Goal: Information Seeking & Learning: Learn about a topic

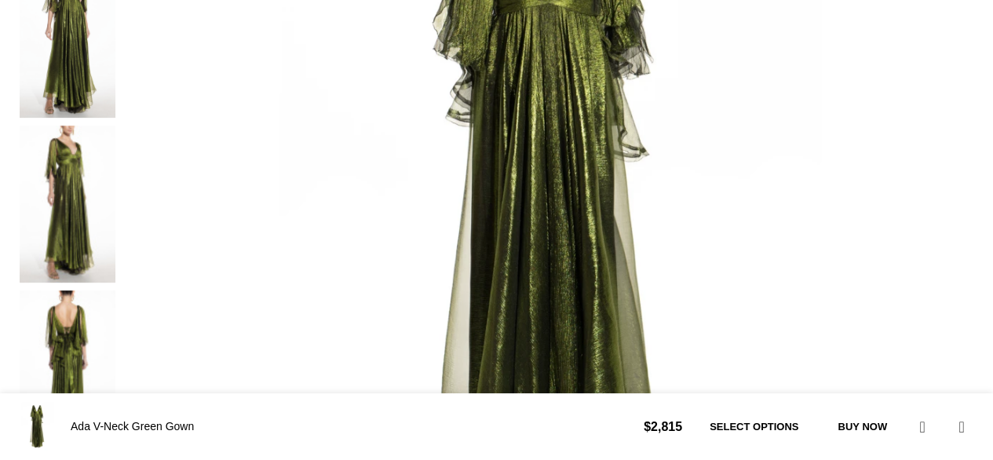
scroll to position [550, 0]
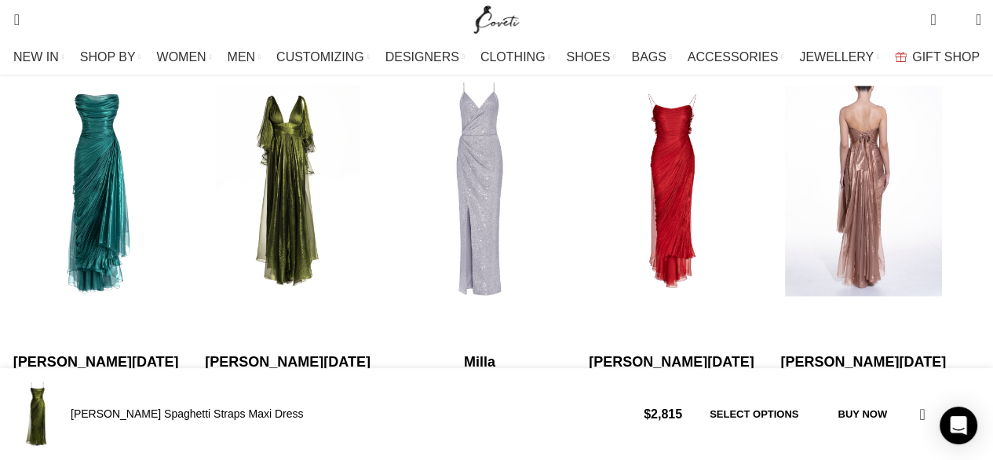
scroll to position [2355, 0]
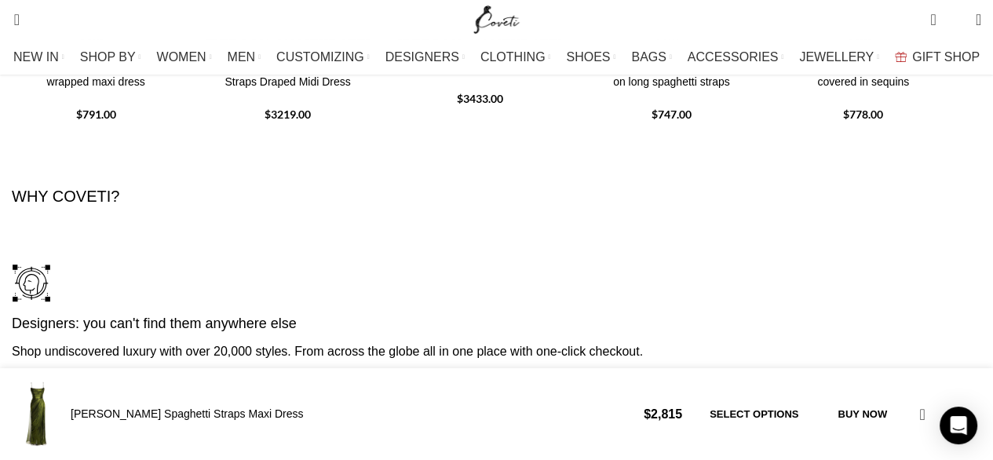
scroll to position [3454, 0]
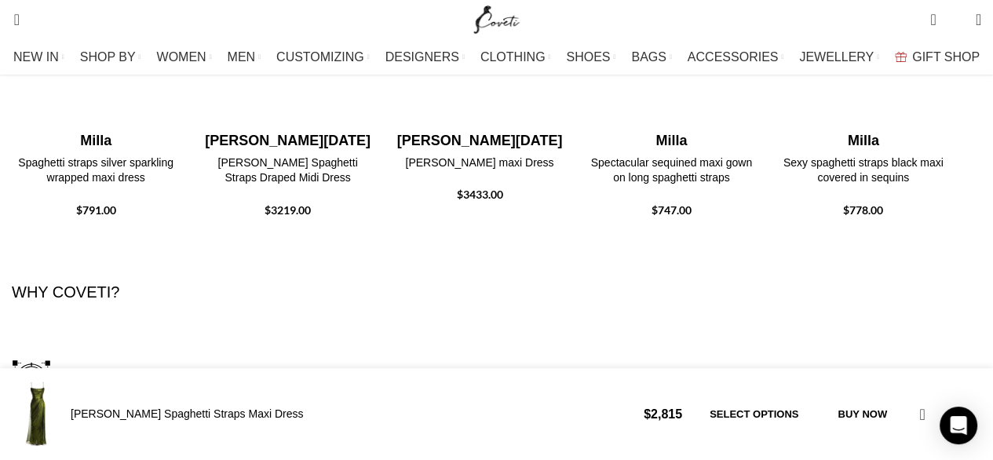
click at [952, 53] on div "Next slide" at bounding box center [962, 35] width 21 height 35
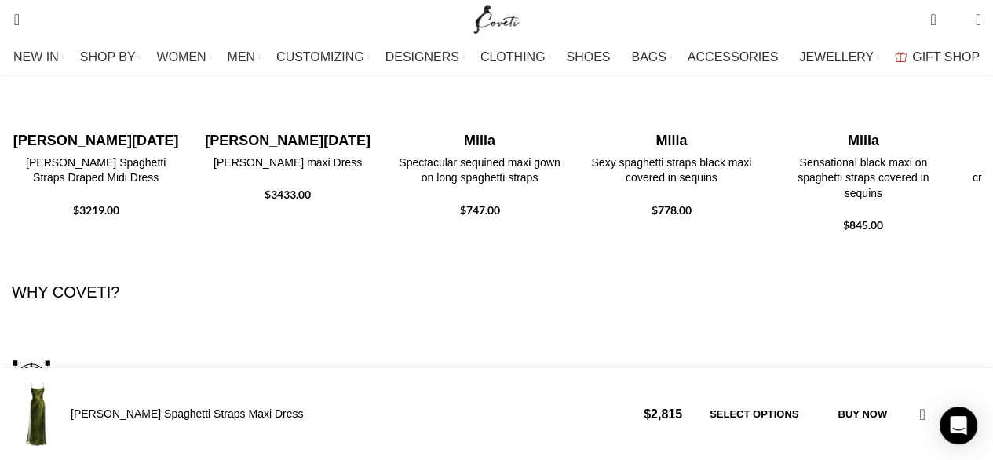
click at [952, 53] on div "Next slide" at bounding box center [962, 35] width 21 height 35
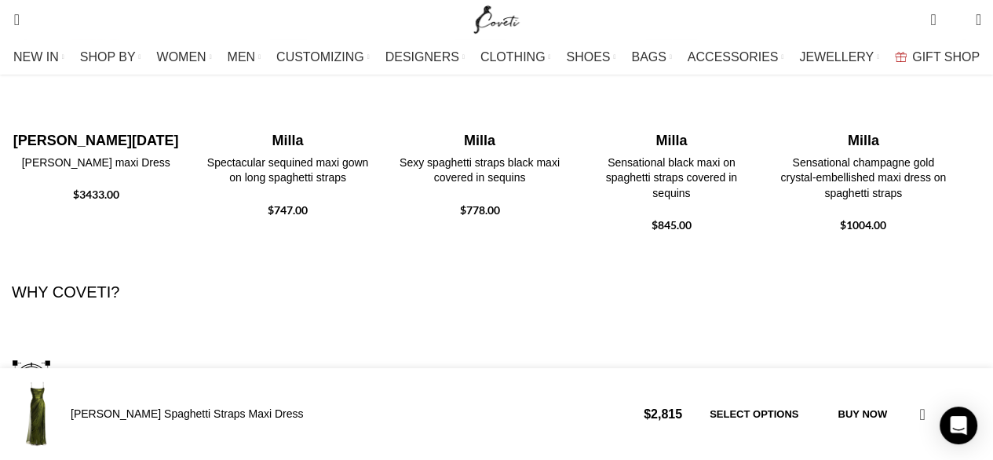
scroll to position [0, 661]
click at [952, 53] on div "Next slide" at bounding box center [962, 35] width 21 height 35
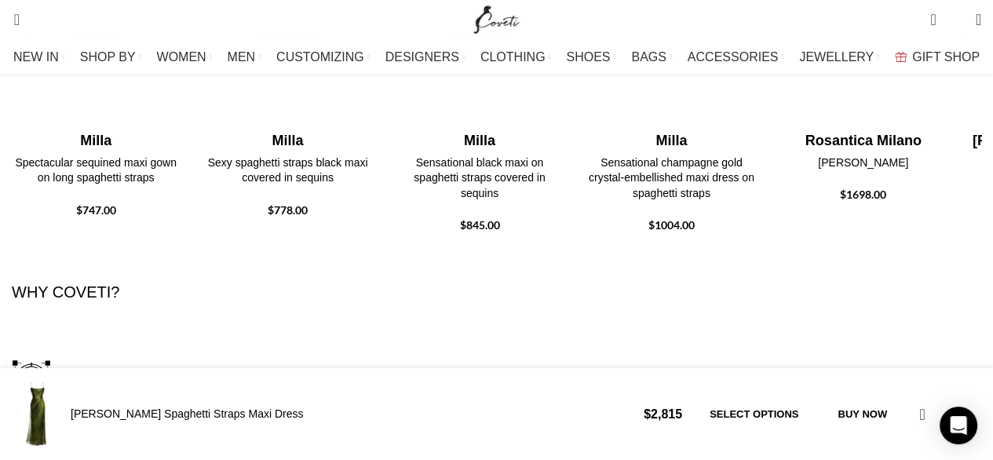
click at [952, 53] on div "Next slide" at bounding box center [962, 35] width 21 height 35
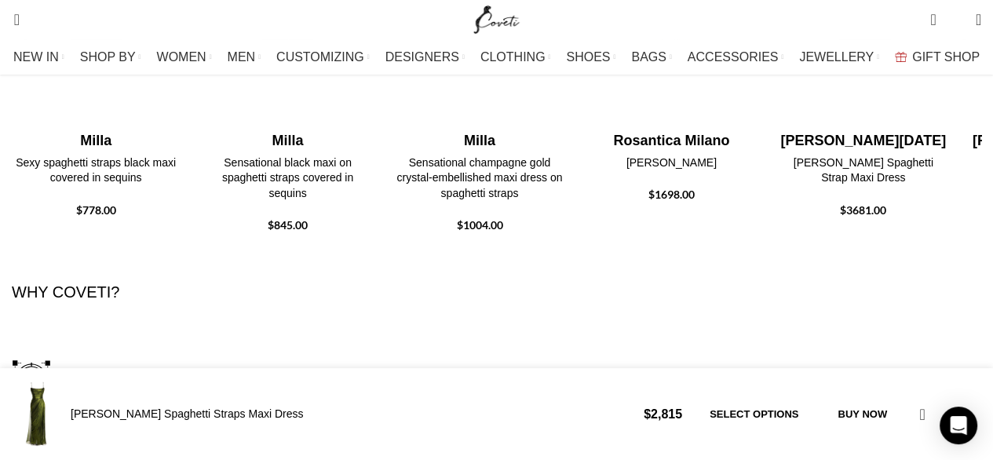
click at [954, 53] on div "Next slide" at bounding box center [962, 35] width 21 height 35
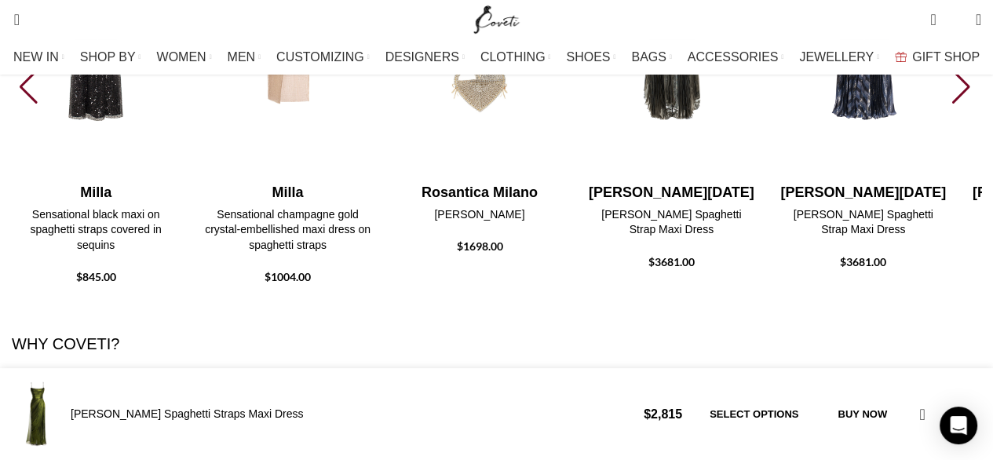
scroll to position [3376, 0]
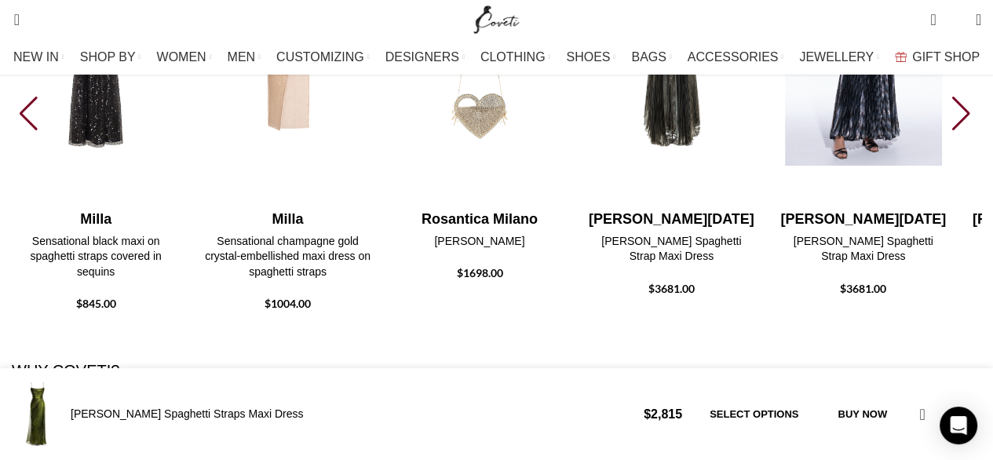
click at [950, 210] on img "10 / 30" at bounding box center [863, 48] width 174 height 323
